Goal: Information Seeking & Learning: Find specific fact

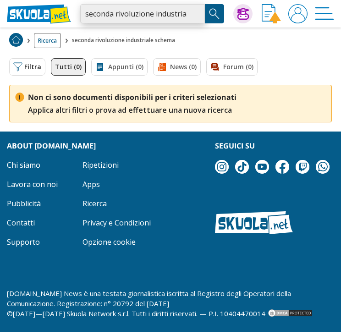
drag, startPoint x: 0, startPoint y: 0, endPoint x: 191, endPoint y: 12, distance: 191.2
click at [191, 12] on input "seconda rivoluzione industriale schema" at bounding box center [142, 13] width 125 height 19
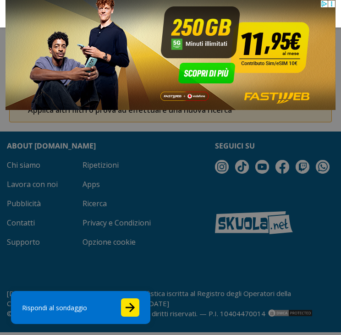
click at [162, 142] on div at bounding box center [170, 167] width 341 height 335
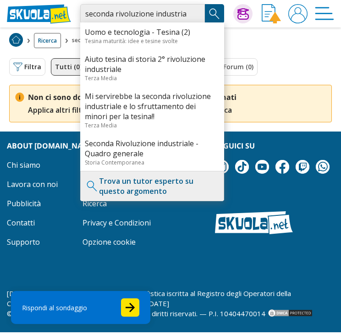
click at [189, 12] on input "seconda rivoluzione industriale schema" at bounding box center [142, 13] width 125 height 19
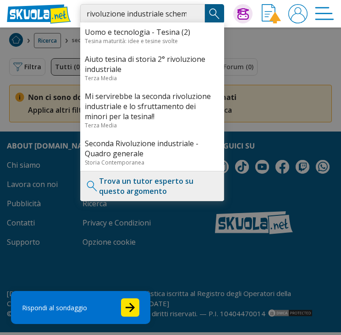
scroll to position [0, 33]
click at [187, 14] on input "seconda rivoluzione industriale schema" at bounding box center [142, 13] width 125 height 19
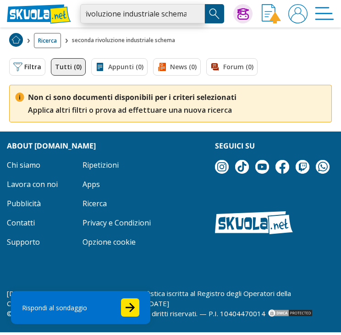
click at [187, 14] on input "seconda rivoluzione industriale schema" at bounding box center [142, 13] width 125 height 19
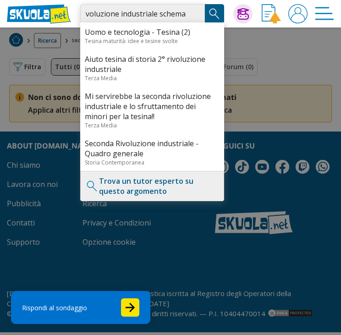
scroll to position [0, 39]
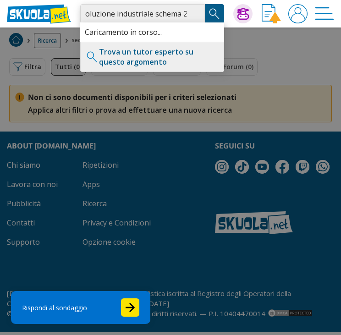
type input "seconda rivoluzione industriale schema 2"
click at [217, 6] on button "Search Button" at bounding box center [214, 13] width 19 height 19
